Goal: Find specific page/section: Find specific page/section

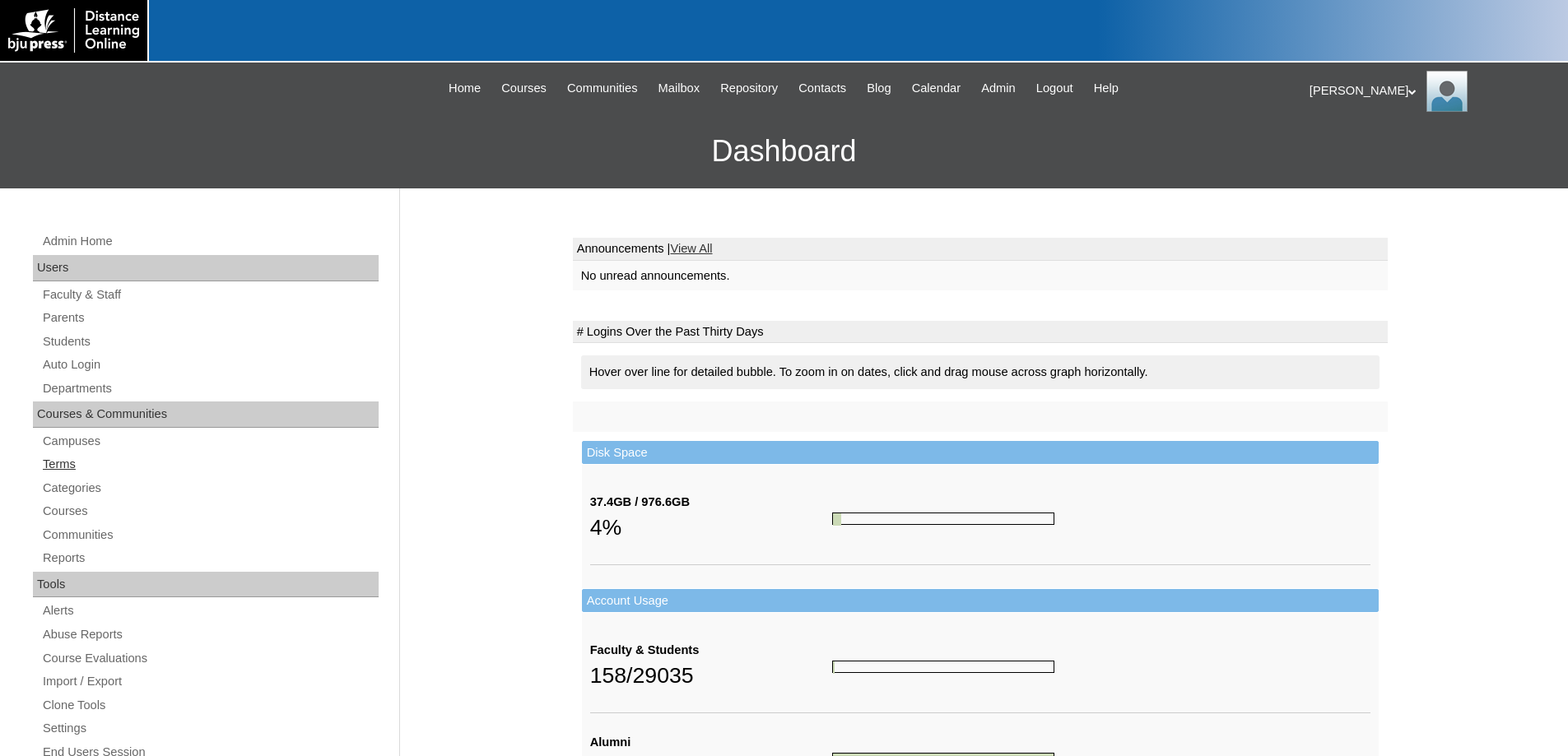
click at [74, 458] on link "Terms" at bounding box center [210, 464] width 337 height 21
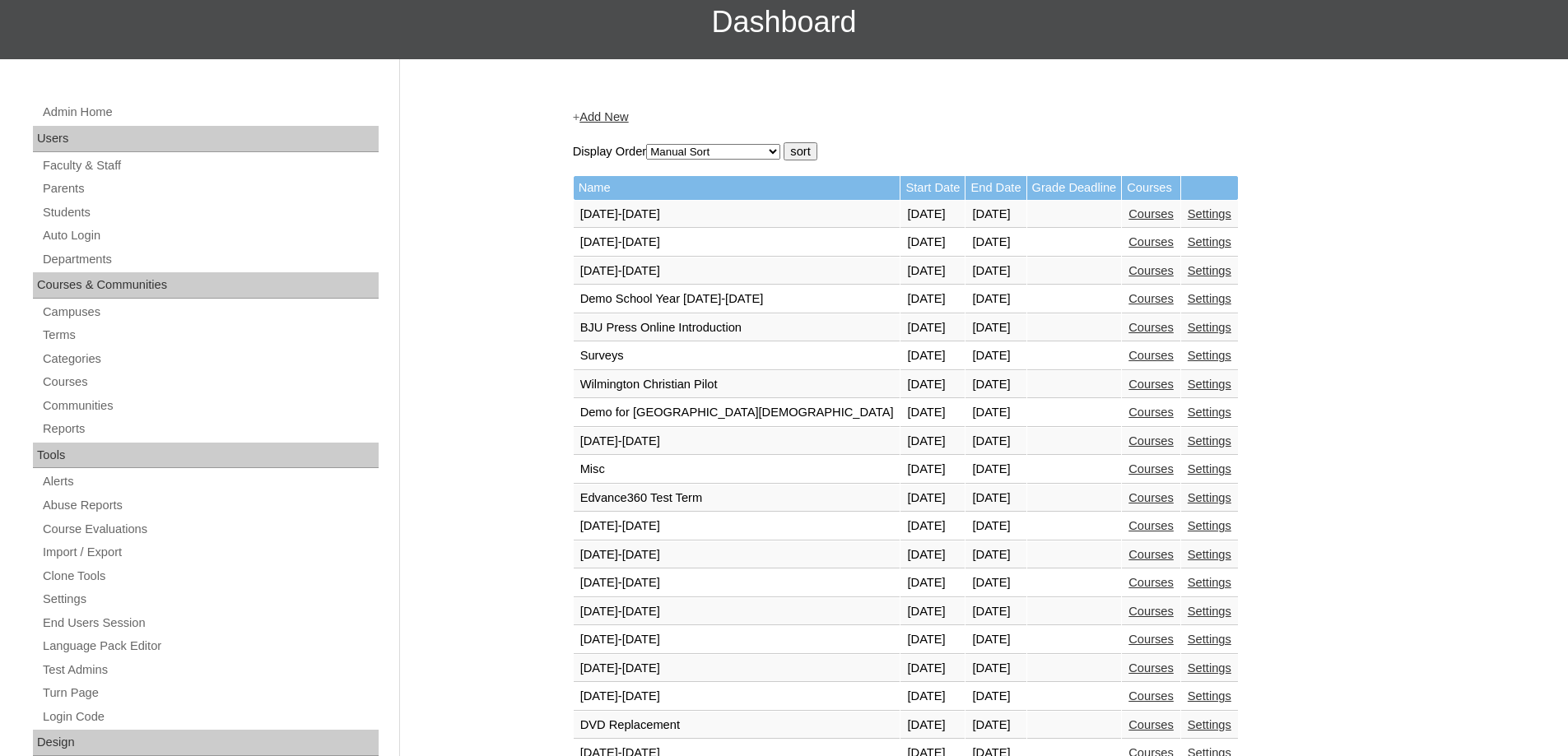
scroll to position [576, 0]
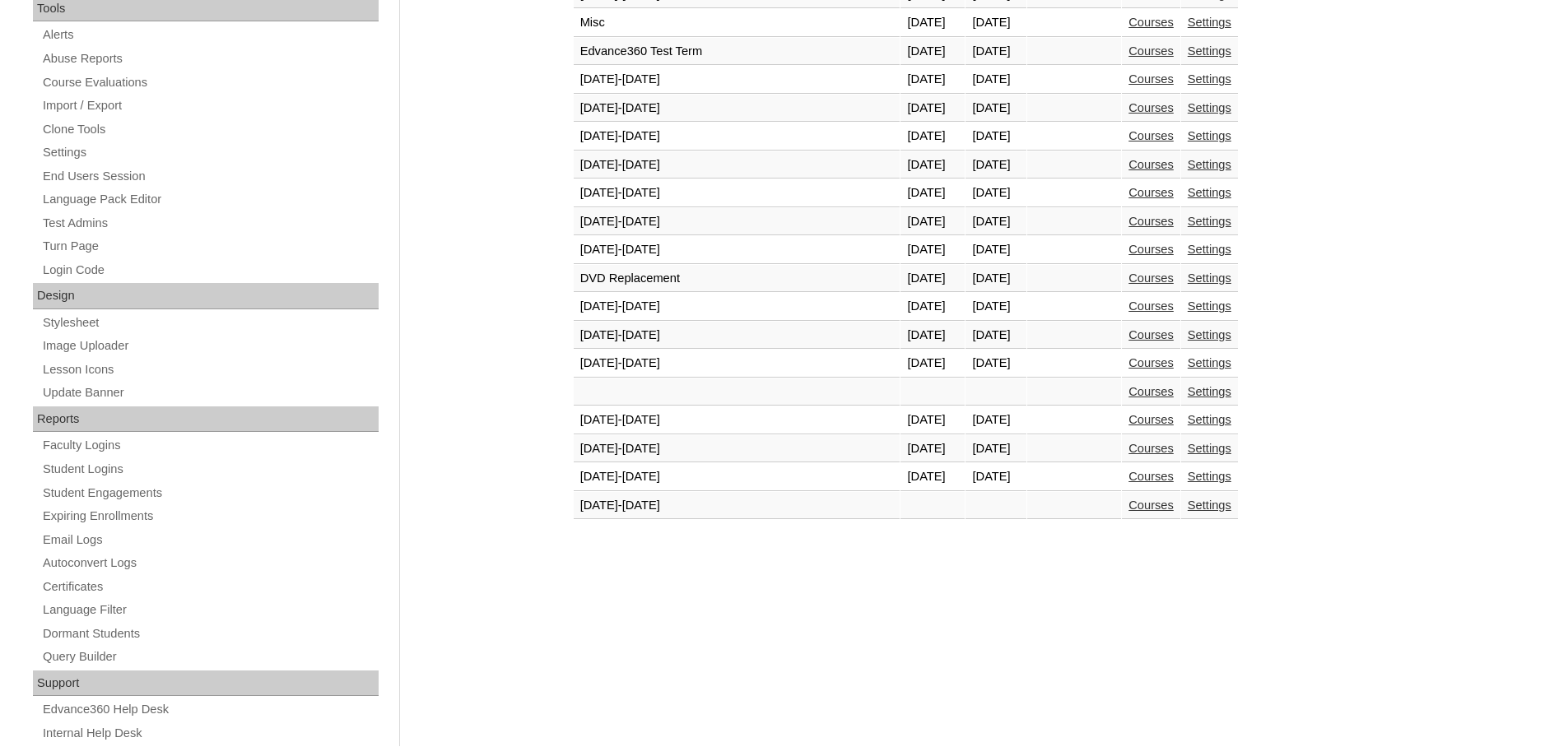
click at [1129, 481] on link "Courses" at bounding box center [1151, 477] width 46 height 13
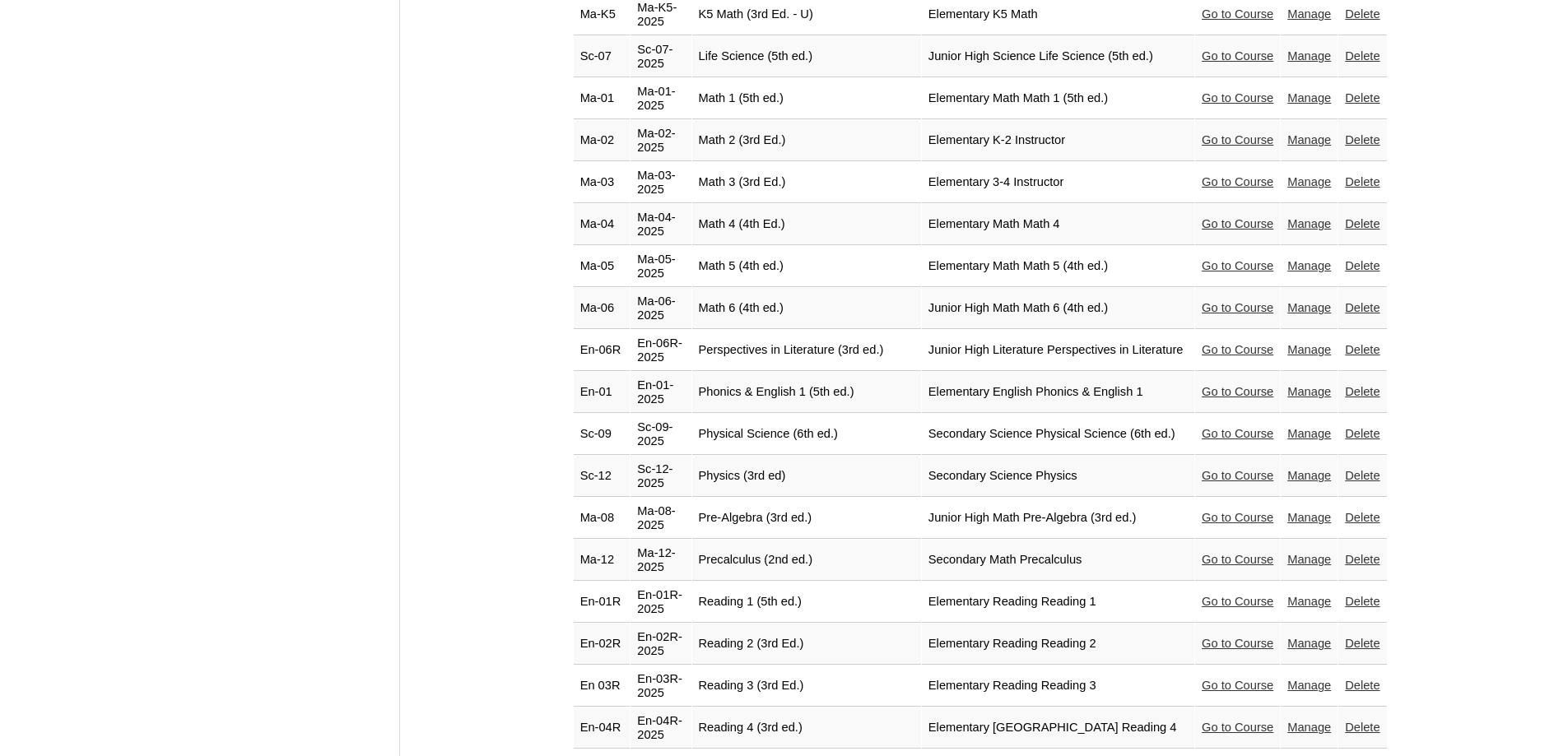
scroll to position [3210, 0]
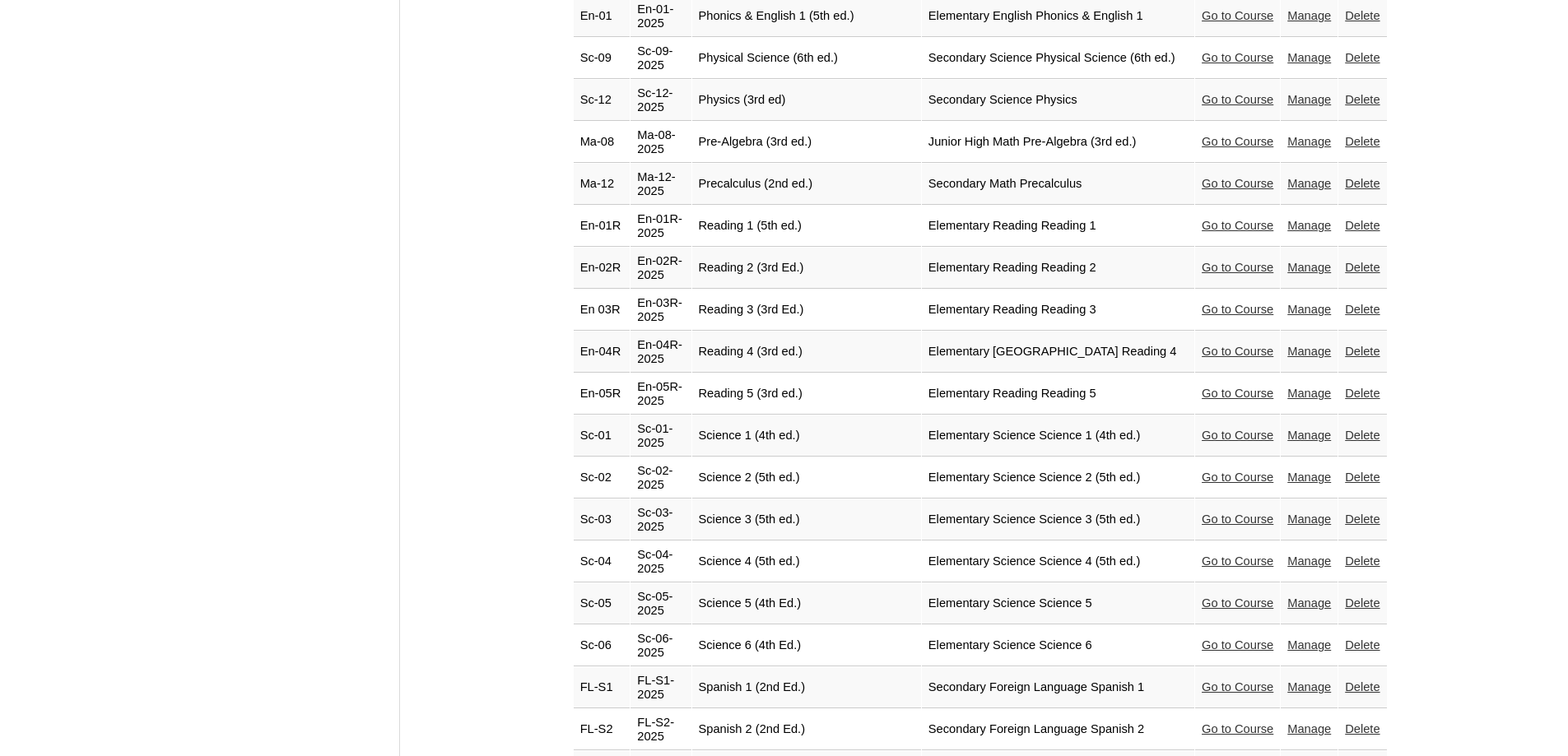
click at [1206, 345] on link "Go to Course" at bounding box center [1238, 351] width 71 height 13
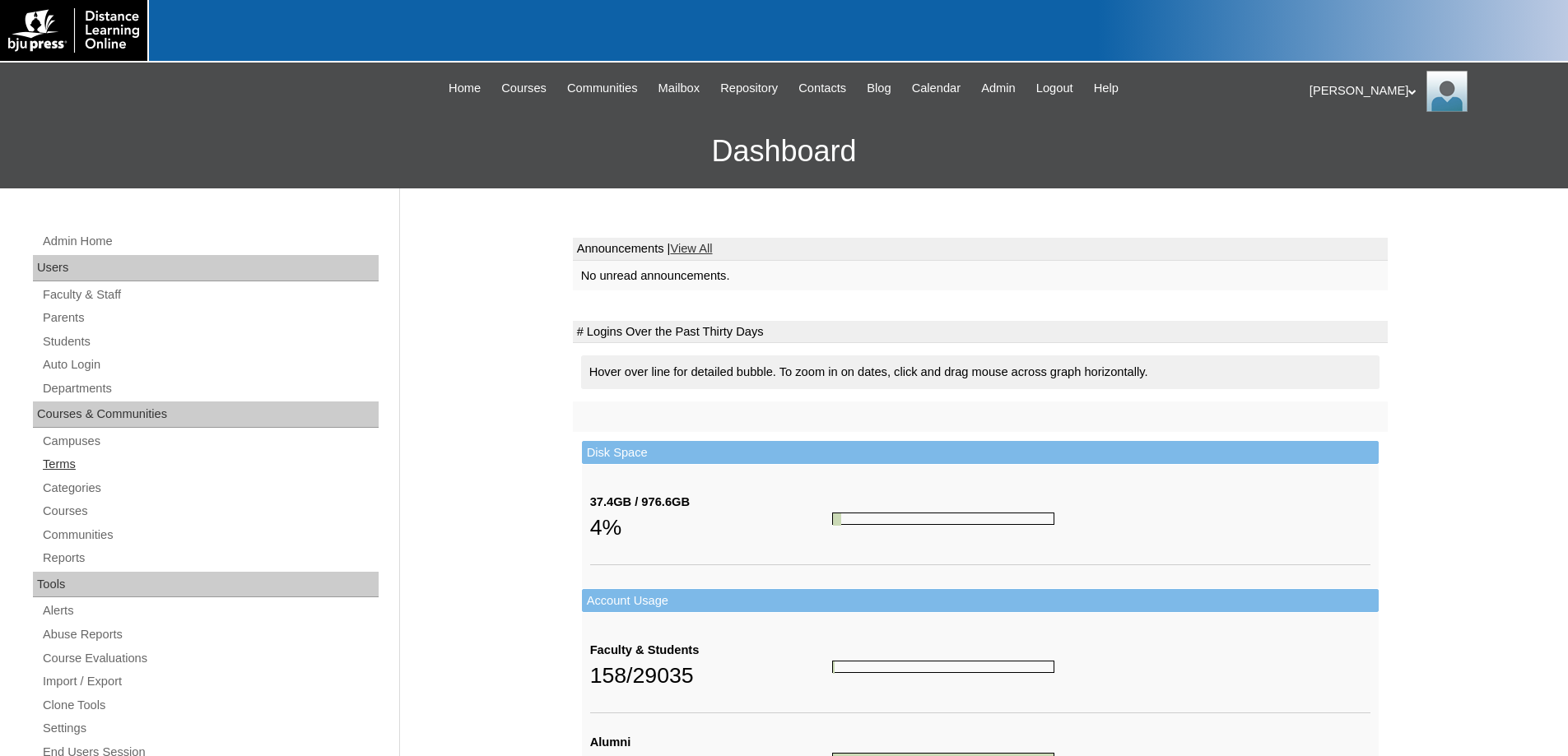
click at [66, 456] on link "Terms" at bounding box center [210, 464] width 337 height 21
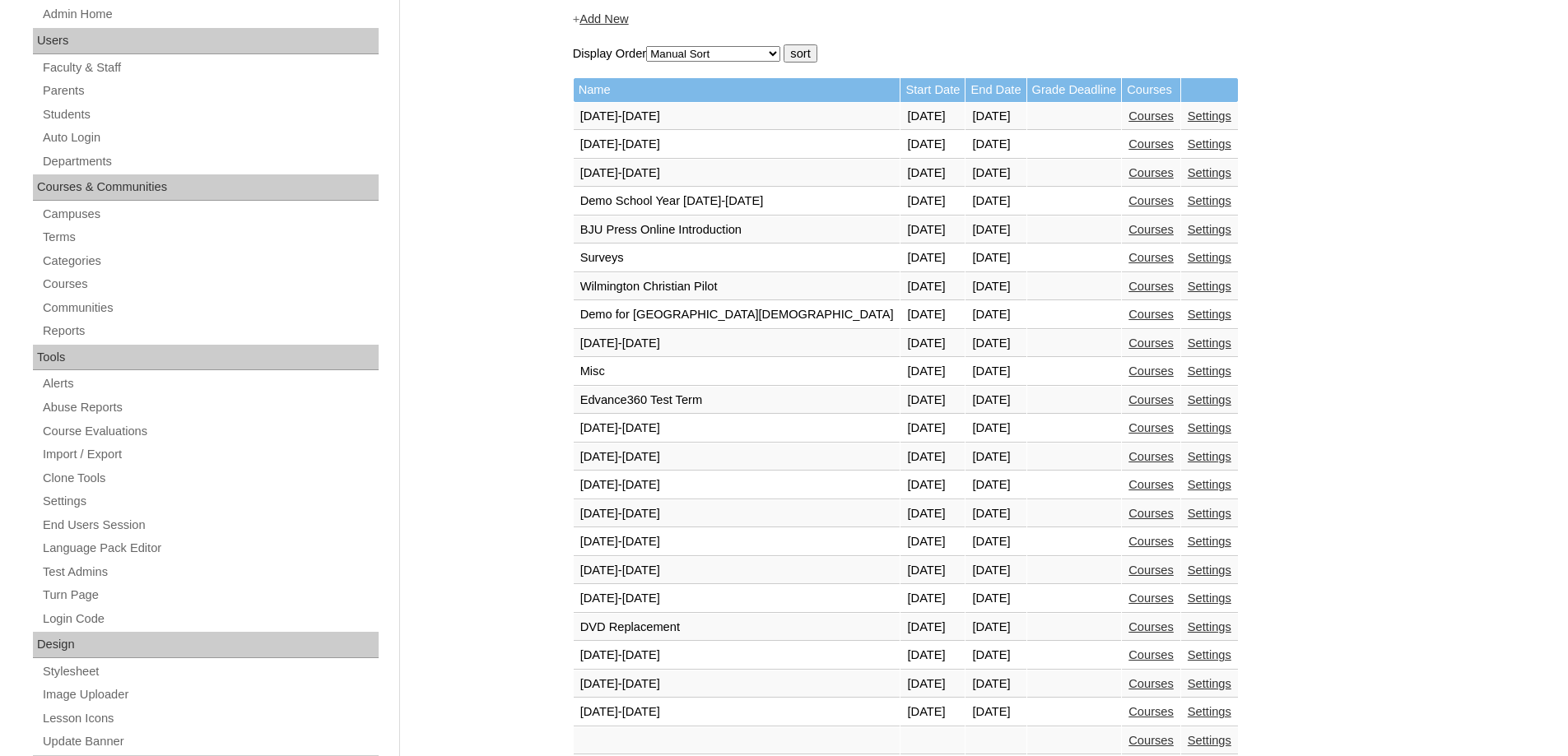
scroll to position [494, 0]
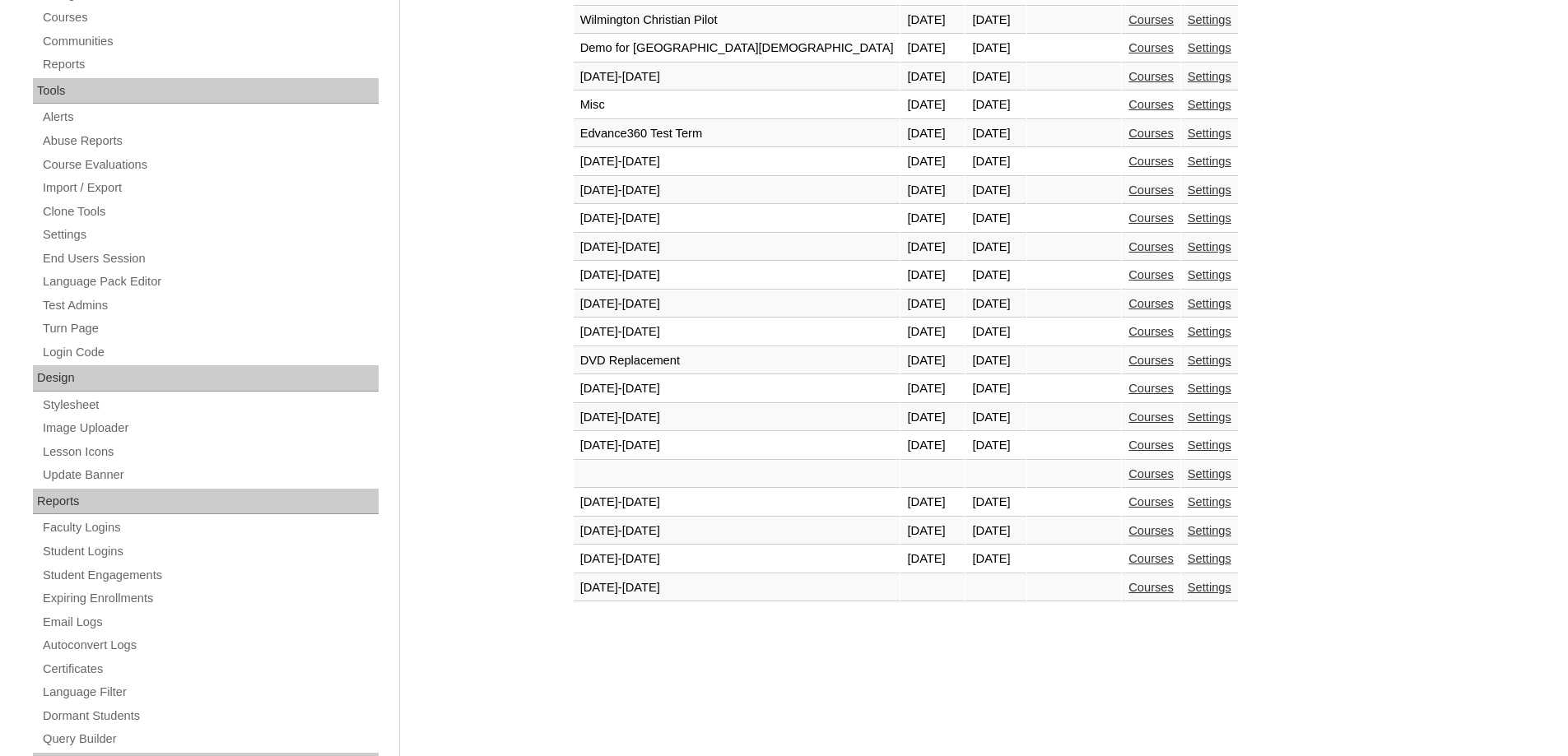
click at [1129, 557] on link "Courses" at bounding box center [1151, 559] width 46 height 13
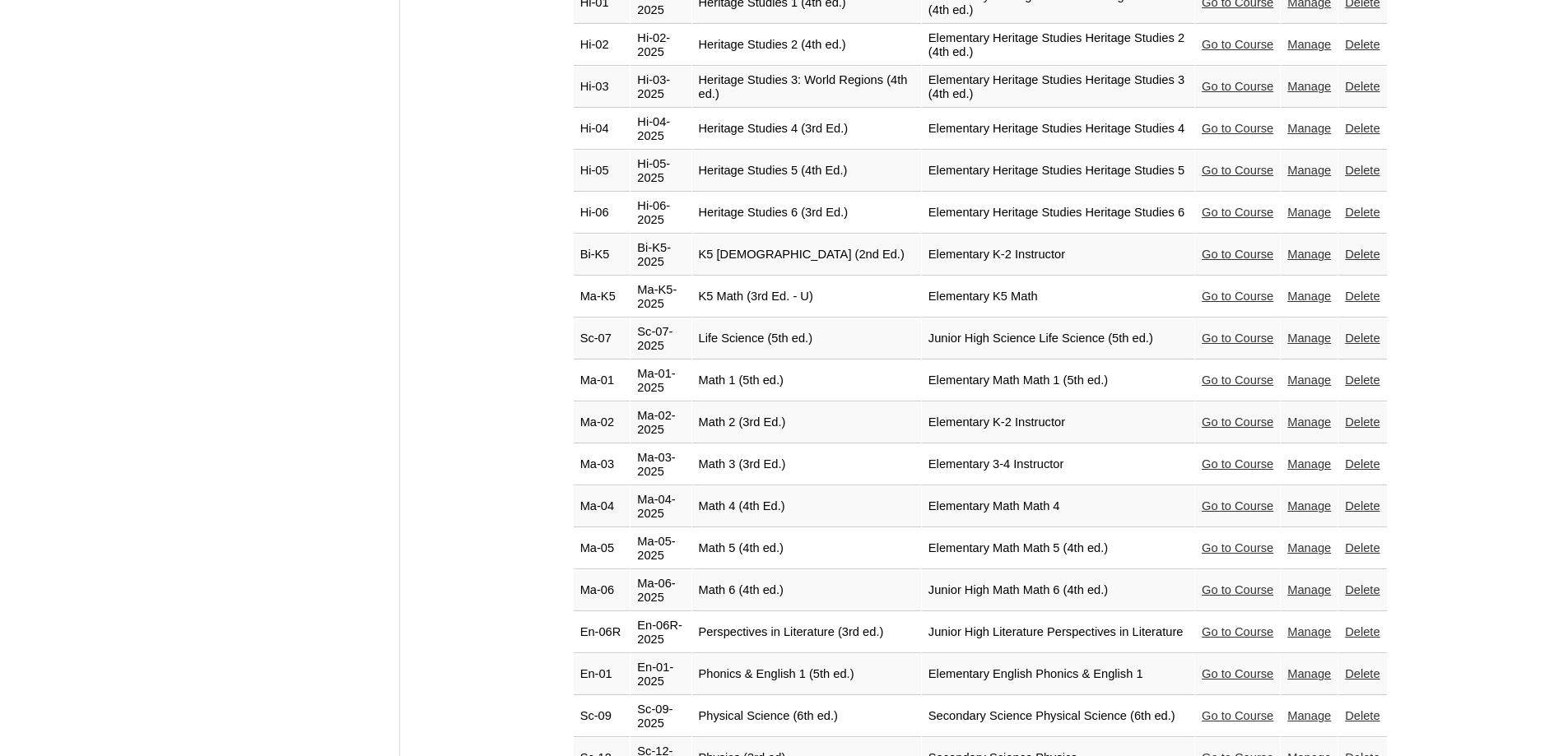
scroll to position [2881, 0]
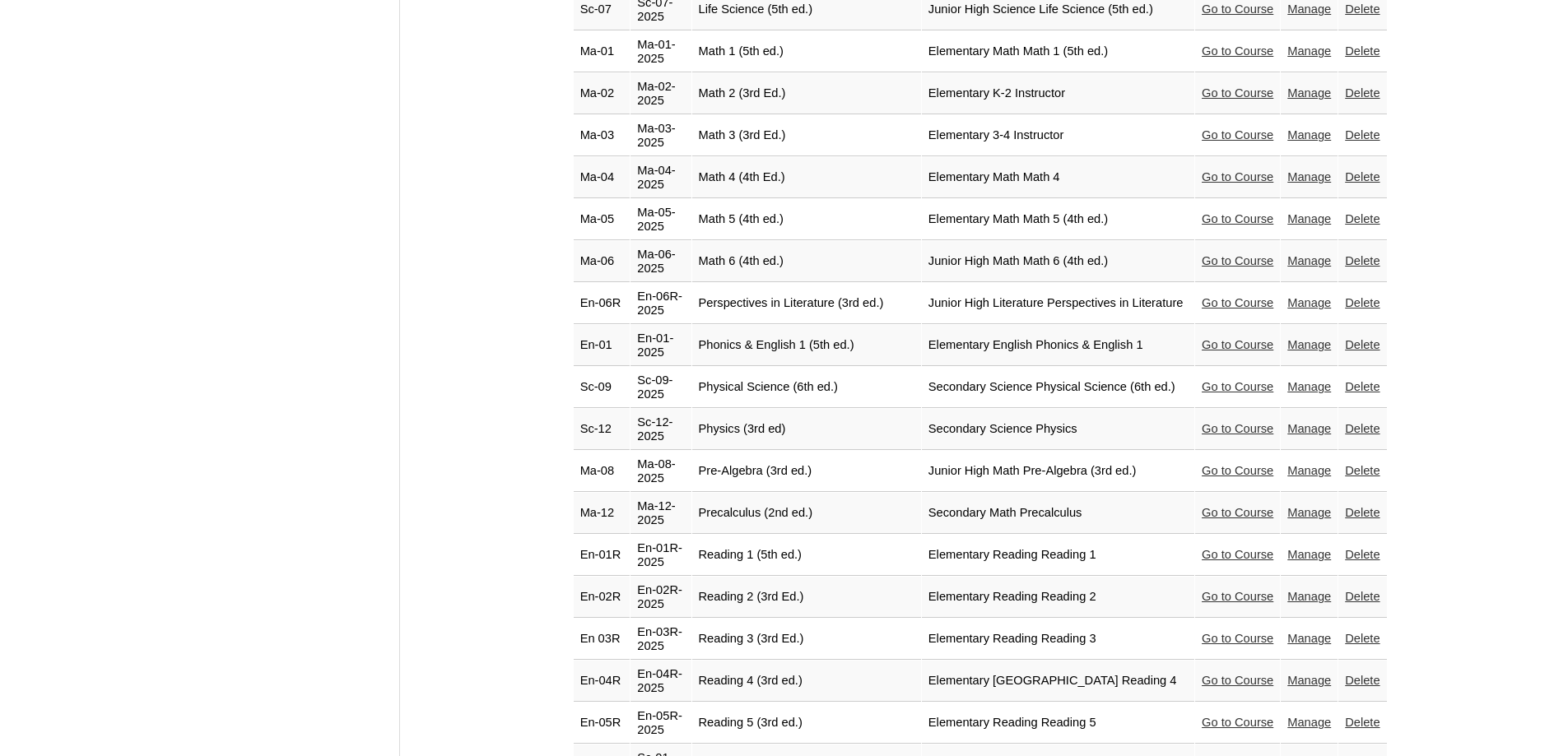
click at [1202, 632] on link "Go to Course" at bounding box center [1238, 639] width 71 height 13
